Goal: Information Seeking & Learning: Learn about a topic

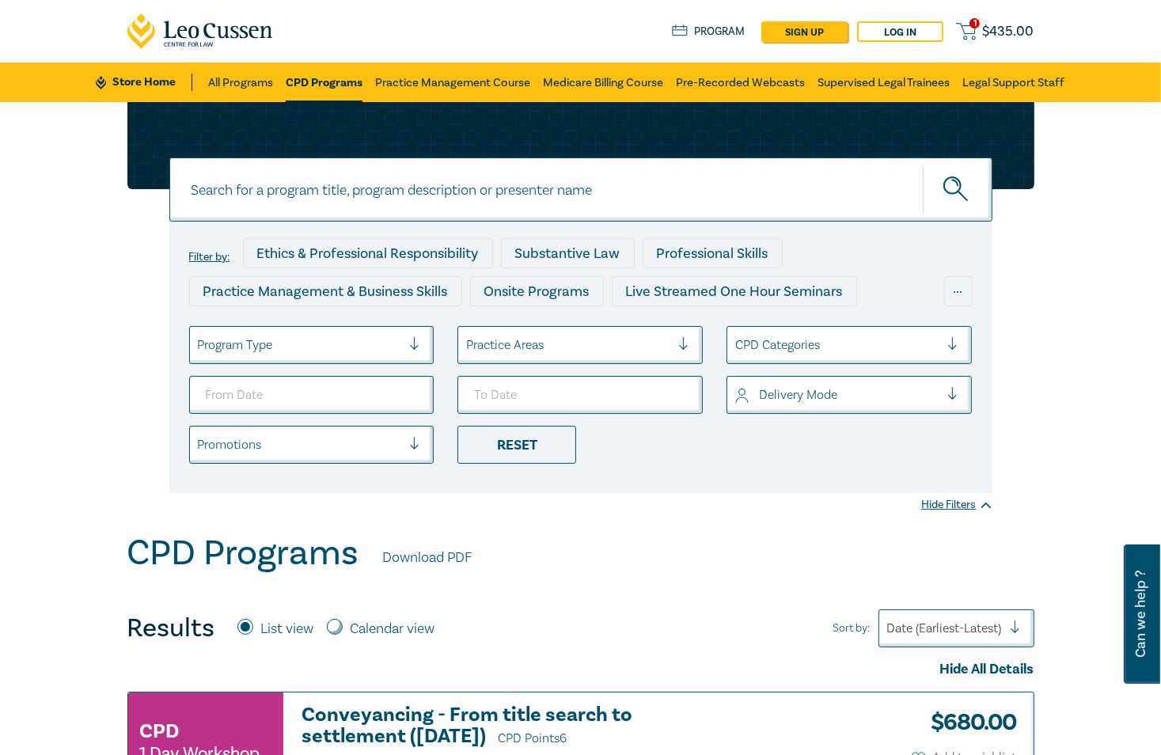
click at [358, 172] on input at bounding box center [580, 190] width 823 height 64
click at [923, 165] on button "submit" at bounding box center [958, 189] width 70 height 48
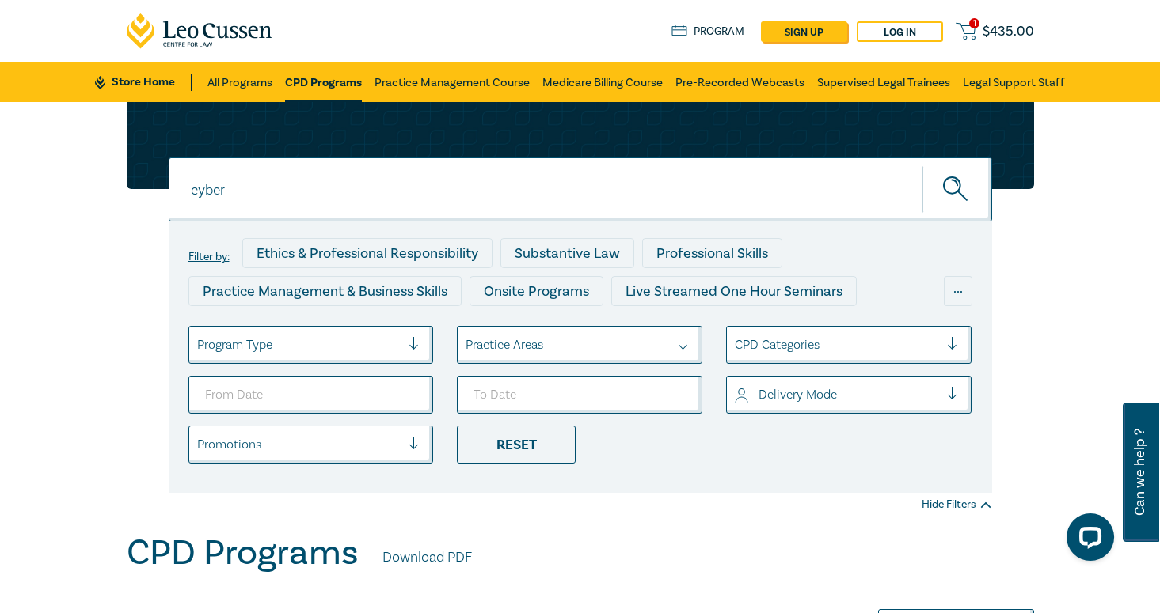
click at [184, 205] on input "cyber" at bounding box center [580, 190] width 823 height 64
paste input "security"
type input "security"
click at [922, 165] on button "submit" at bounding box center [957, 189] width 70 height 48
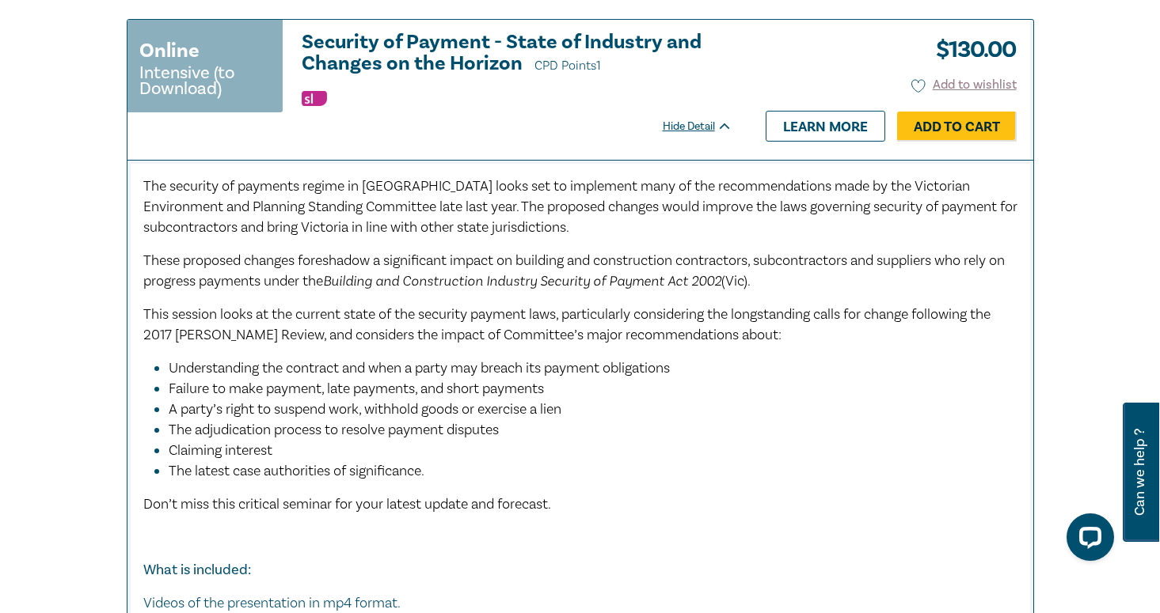
scroll to position [3006, 0]
click at [549, 47] on h3 "Security of Payment - State of Industry and Changes on the Horizon CPD Points 1" at bounding box center [517, 53] width 431 height 45
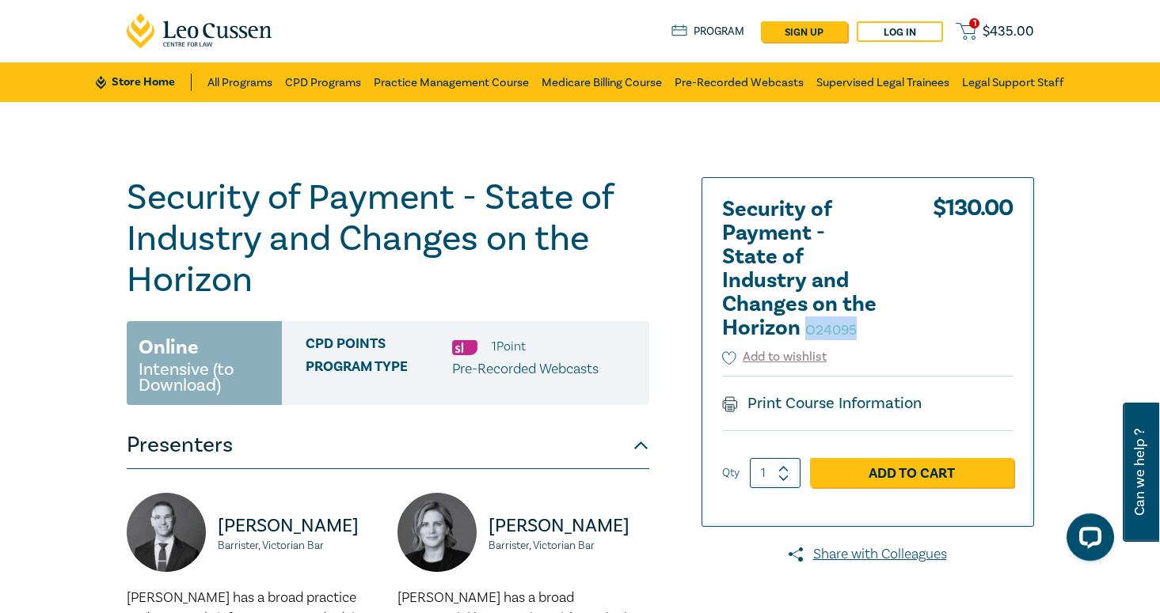
drag, startPoint x: 969, startPoint y: 332, endPoint x: 915, endPoint y: 333, distance: 53.8
click at [896, 333] on h2 "Security of Payment - State of Industry and Changes on the Horizon O24095" at bounding box center [809, 269] width 174 height 142
copy small "O24095"
